Goal: Information Seeking & Learning: Understand process/instructions

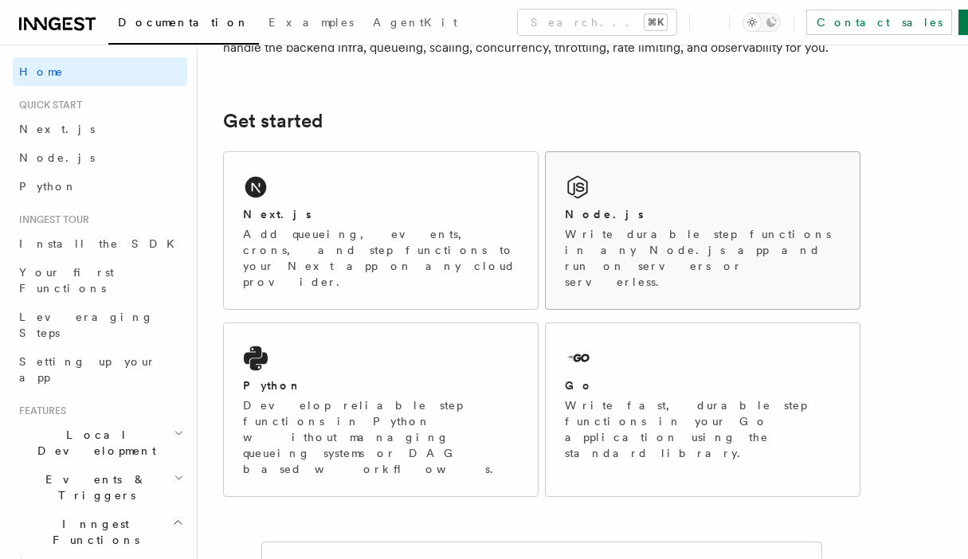
scroll to position [181, 0]
click at [655, 237] on p "Write durable step functions in any Node.js app and run on servers or serverles…" at bounding box center [703, 257] width 276 height 64
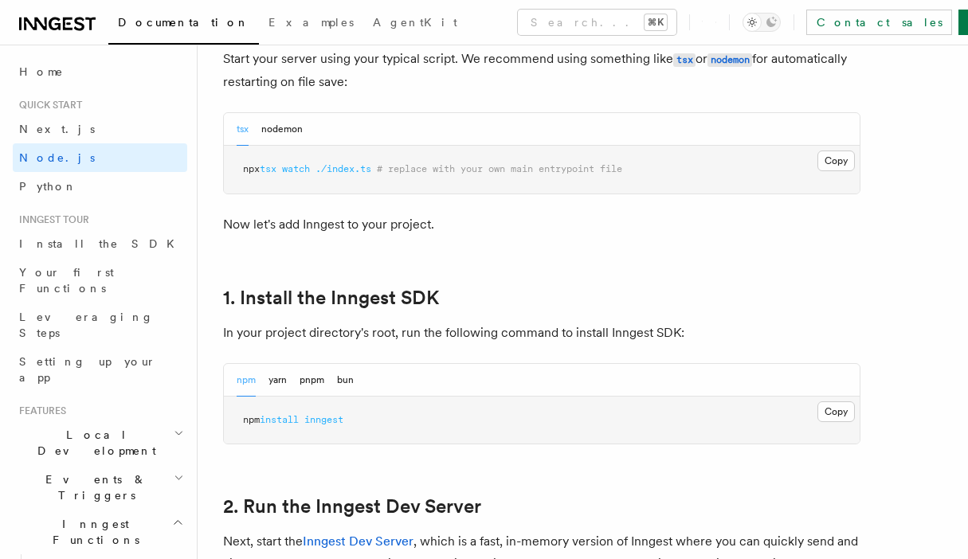
scroll to position [813, 0]
click at [826, 413] on button "Copy Copied" at bounding box center [835, 411] width 37 height 21
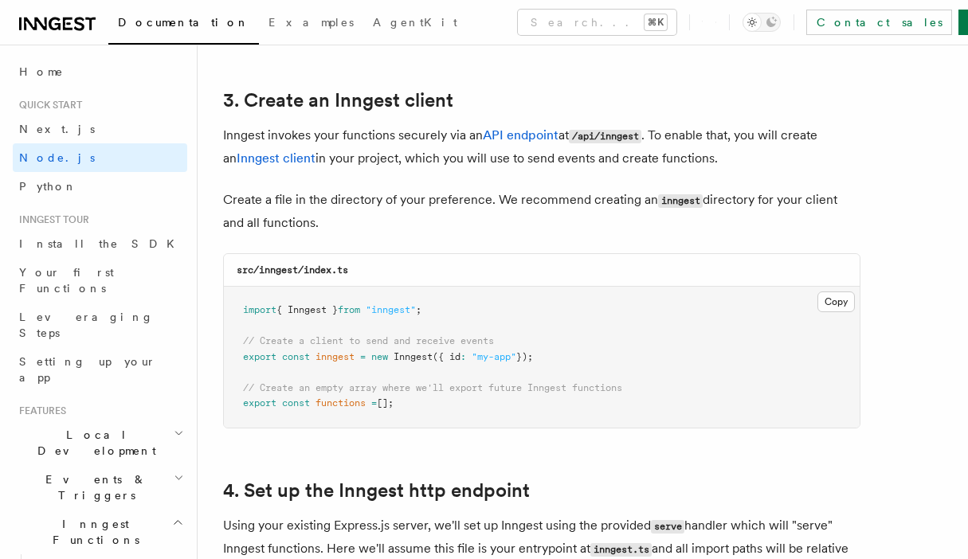
scroll to position [2008, 0]
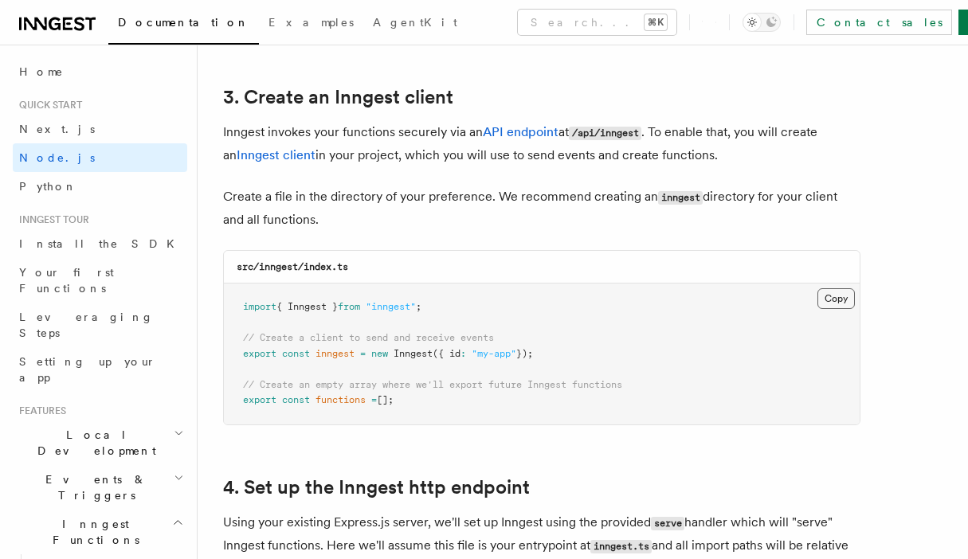
click at [835, 302] on button "Copy Copied" at bounding box center [835, 298] width 37 height 21
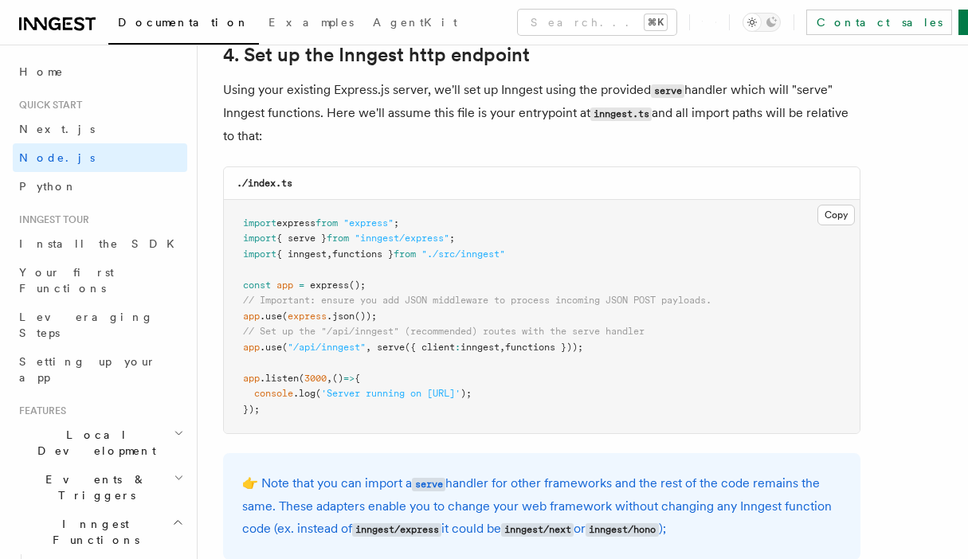
scroll to position [2440, 0]
click at [826, 213] on button "Copy Copied" at bounding box center [835, 216] width 37 height 21
drag, startPoint x: 639, startPoint y: 343, endPoint x: 228, endPoint y: 352, distance: 411.2
click at [228, 352] on pre "import express from "express" ; import { serve } from "inngest/express" ; impor…" at bounding box center [542, 318] width 636 height 234
copy span "app .use ( "/api/inngest" , serve ({ client : inngest , functions }));"
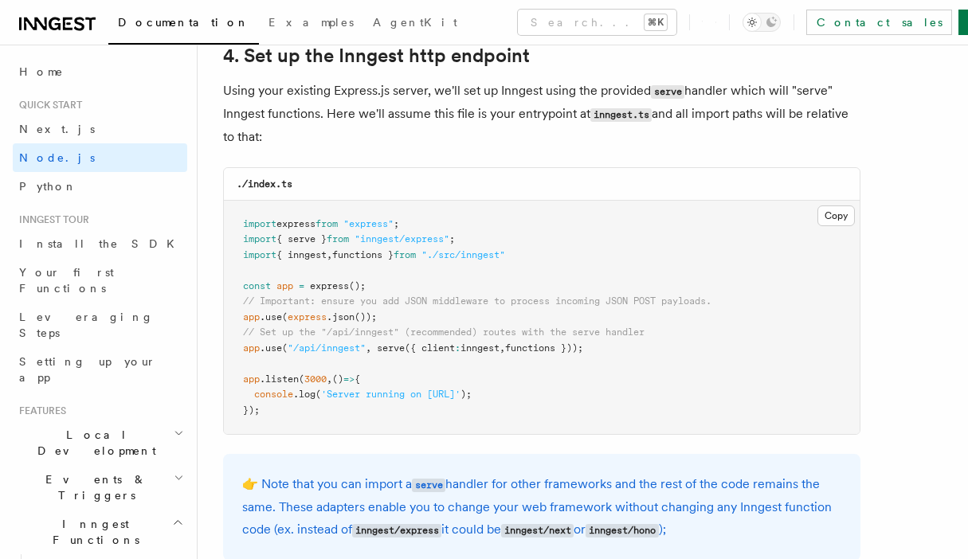
drag, startPoint x: 500, startPoint y: 237, endPoint x: 209, endPoint y: 237, distance: 291.6
copy span "import { serve } from "inngest/express" ;"
